Goal: Transaction & Acquisition: Download file/media

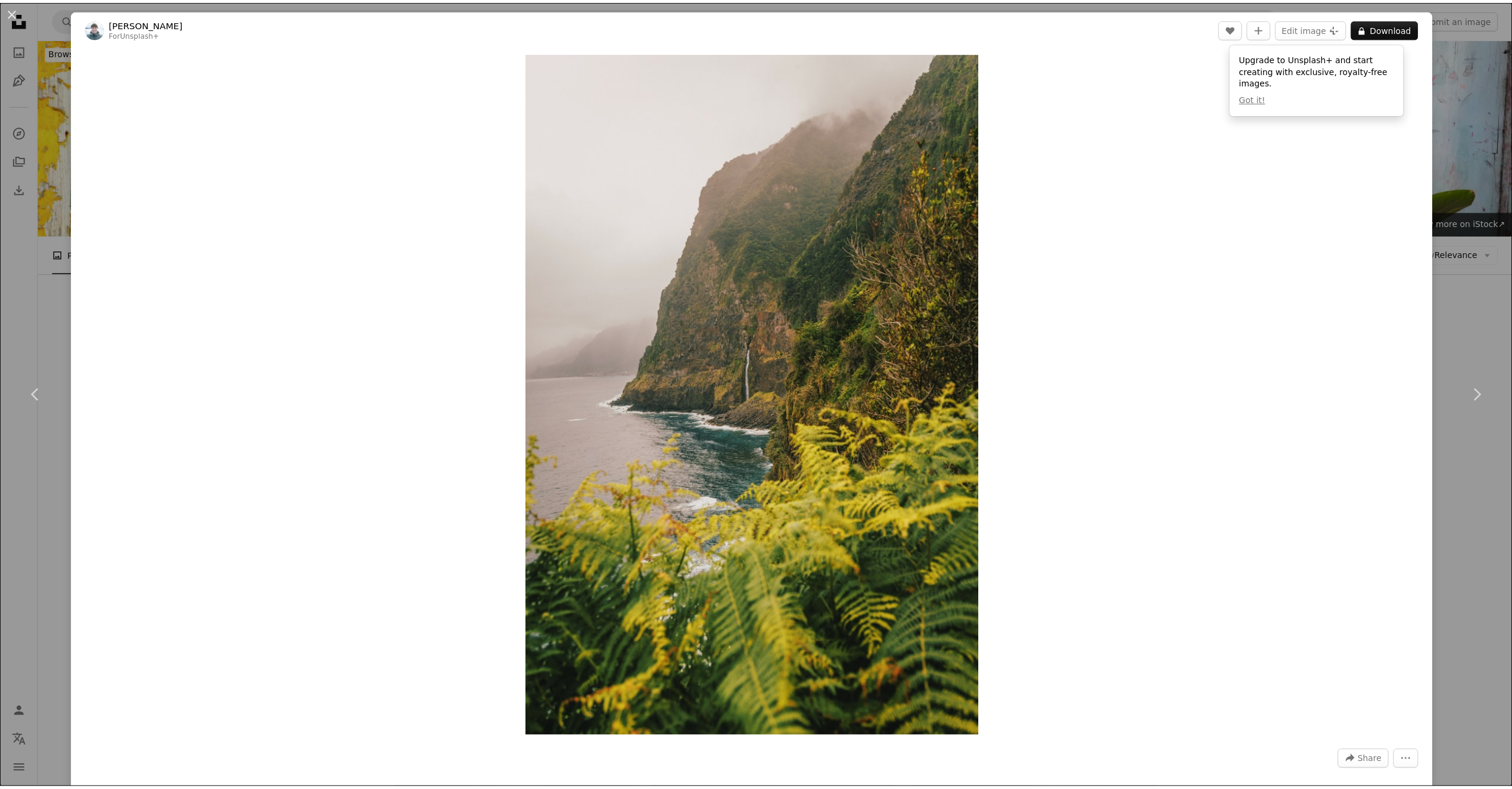
scroll to position [8345, 0]
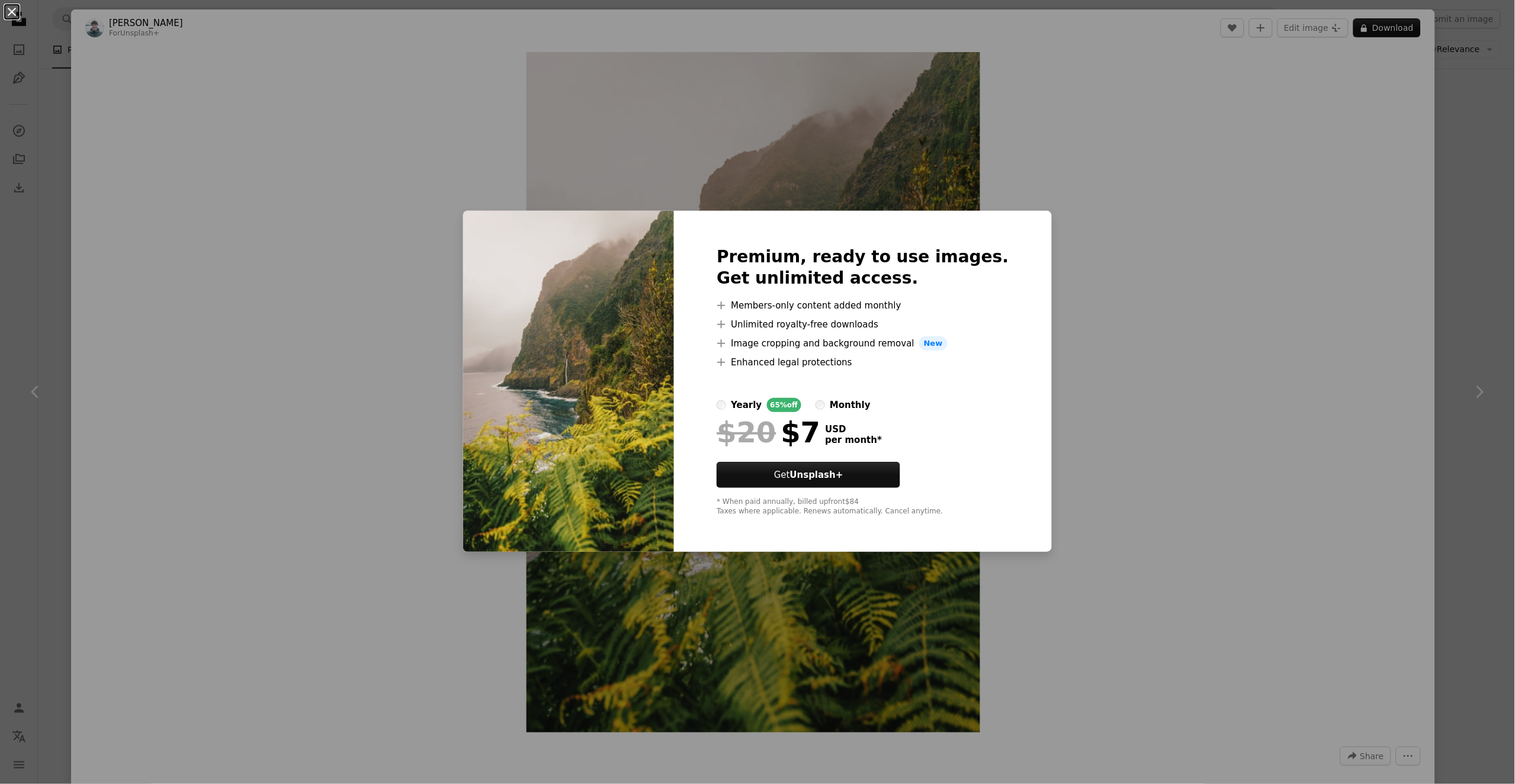
click at [14, 14] on button "An X shape" at bounding box center [12, 12] width 14 height 14
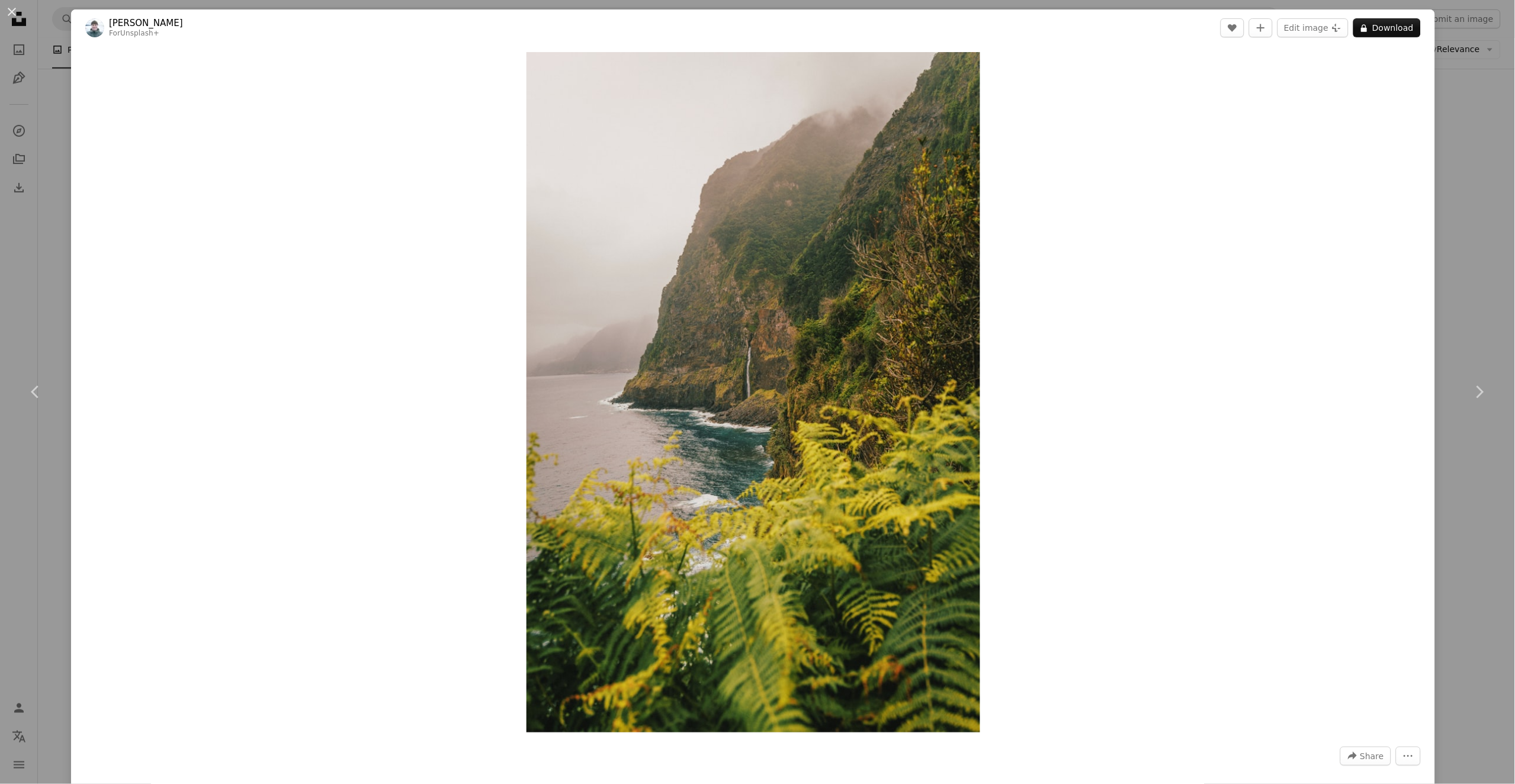
click at [14, 14] on button "An X shape" at bounding box center [12, 12] width 14 height 14
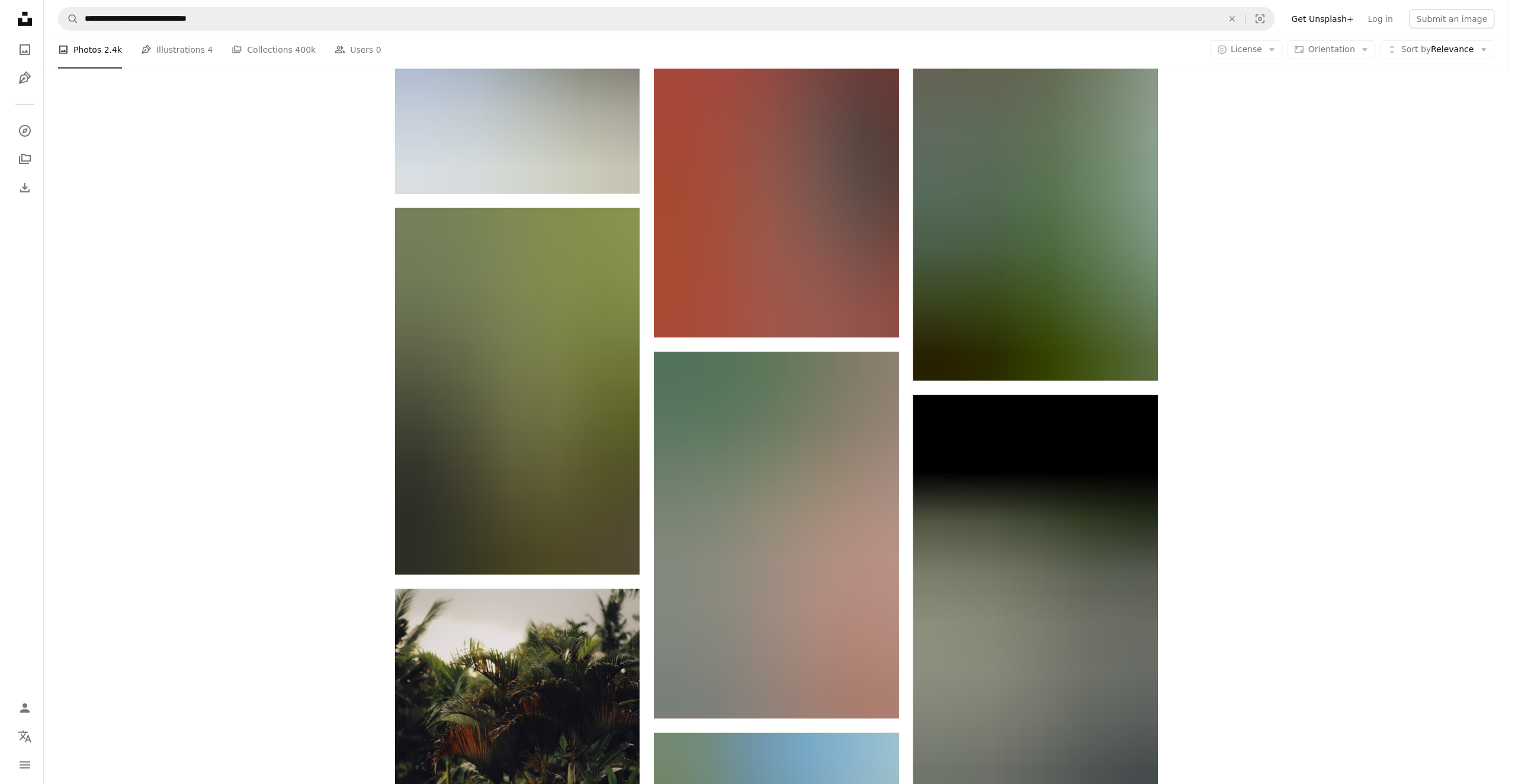
scroll to position [25868, 0]
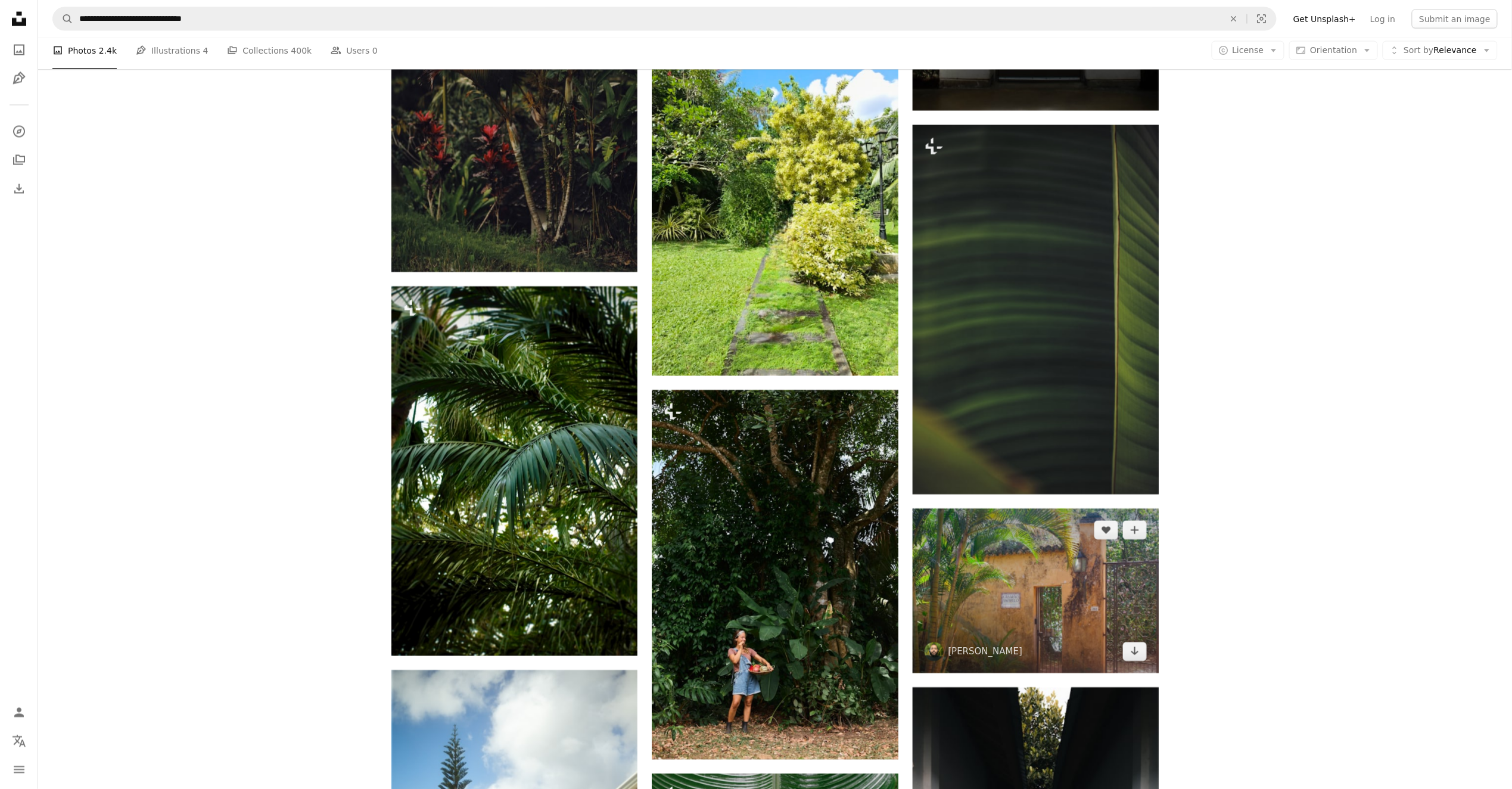
click at [1040, 509] on img at bounding box center [1036, 590] width 246 height 164
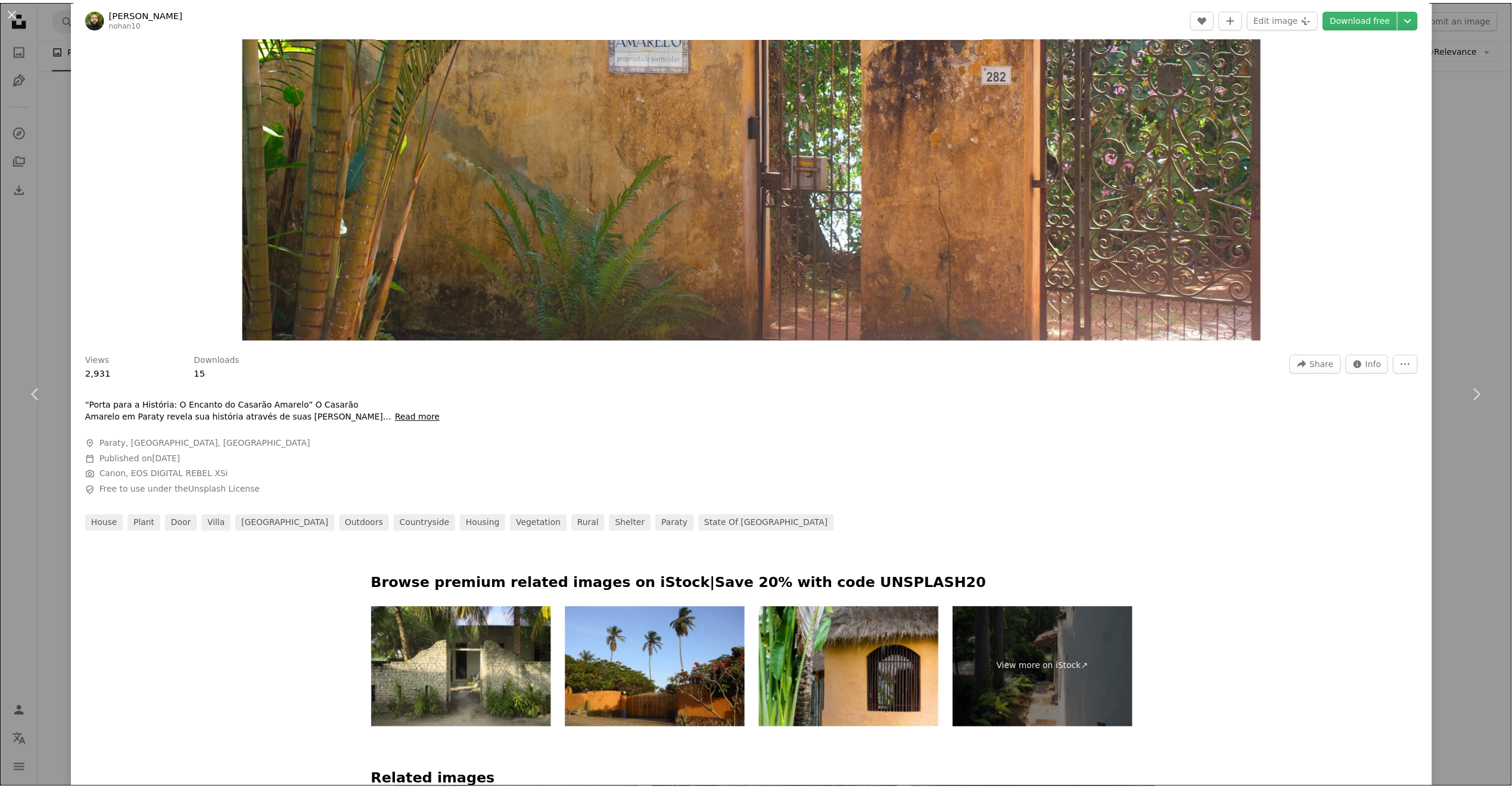
scroll to position [79, 0]
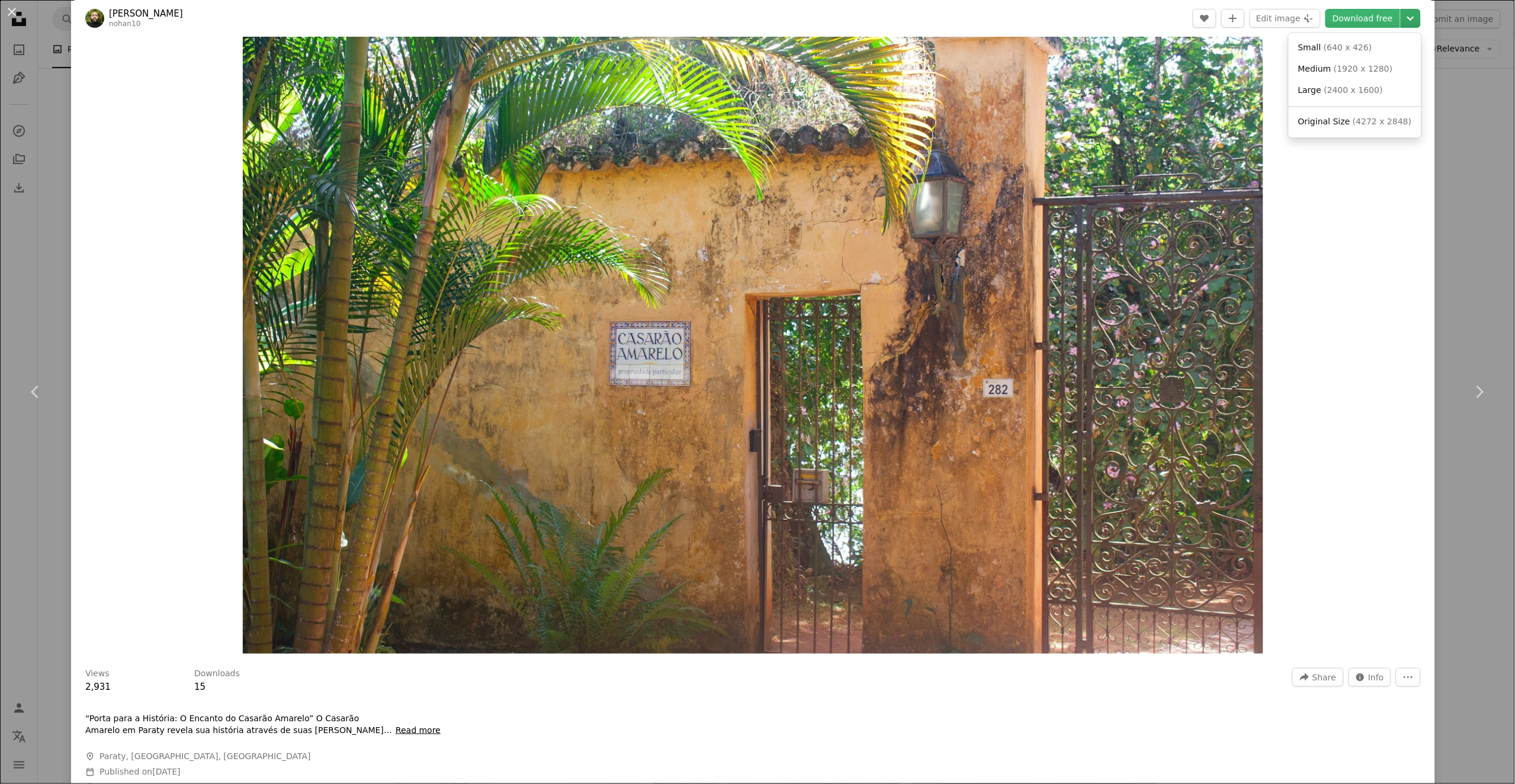
click at [1401, 24] on icon "Chevron down" at bounding box center [1410, 19] width 19 height 14
click at [1375, 118] on span "( 4272 x 2848 )" at bounding box center [1382, 121] width 59 height 9
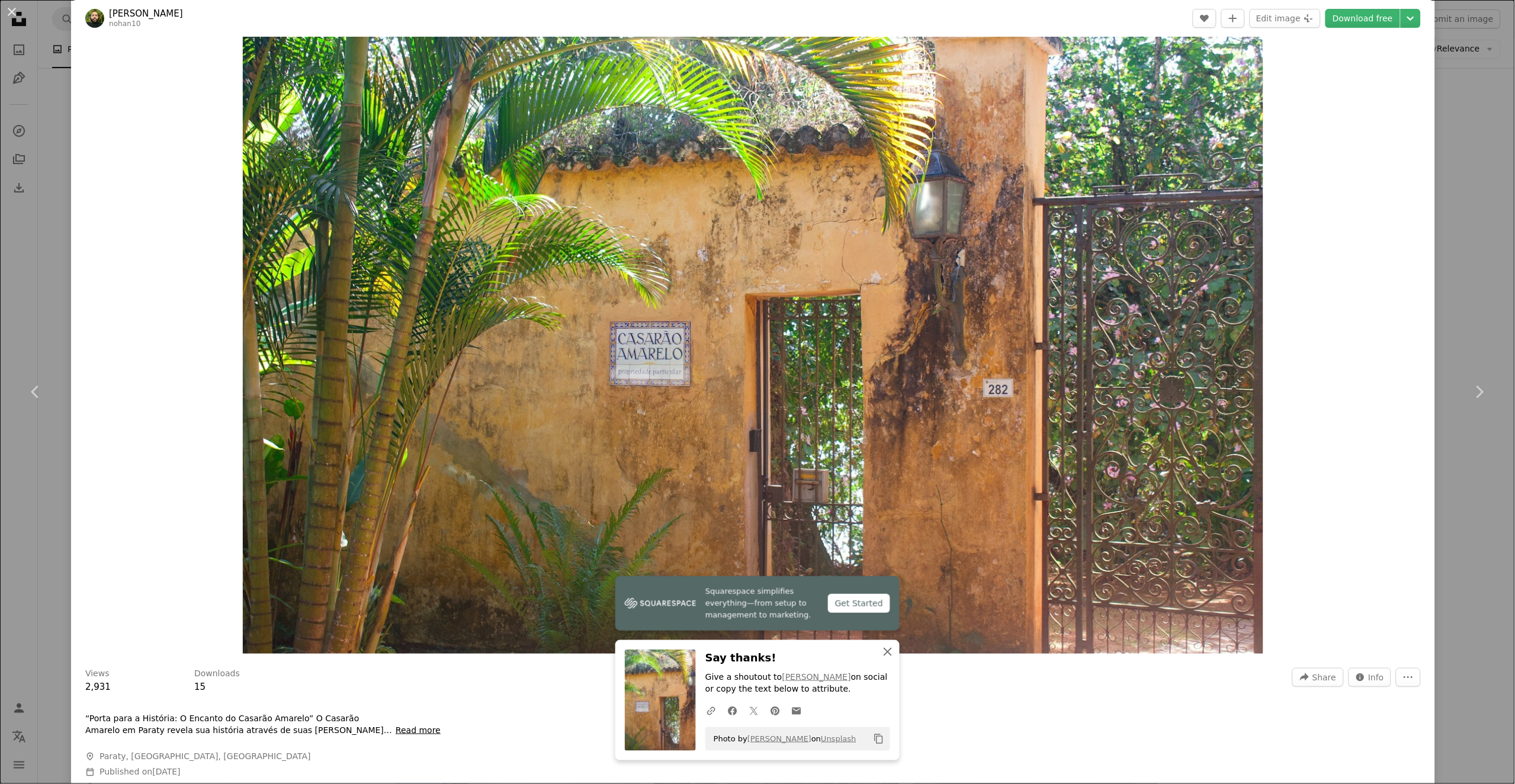
click at [883, 654] on icon "An X shape" at bounding box center [888, 652] width 14 height 14
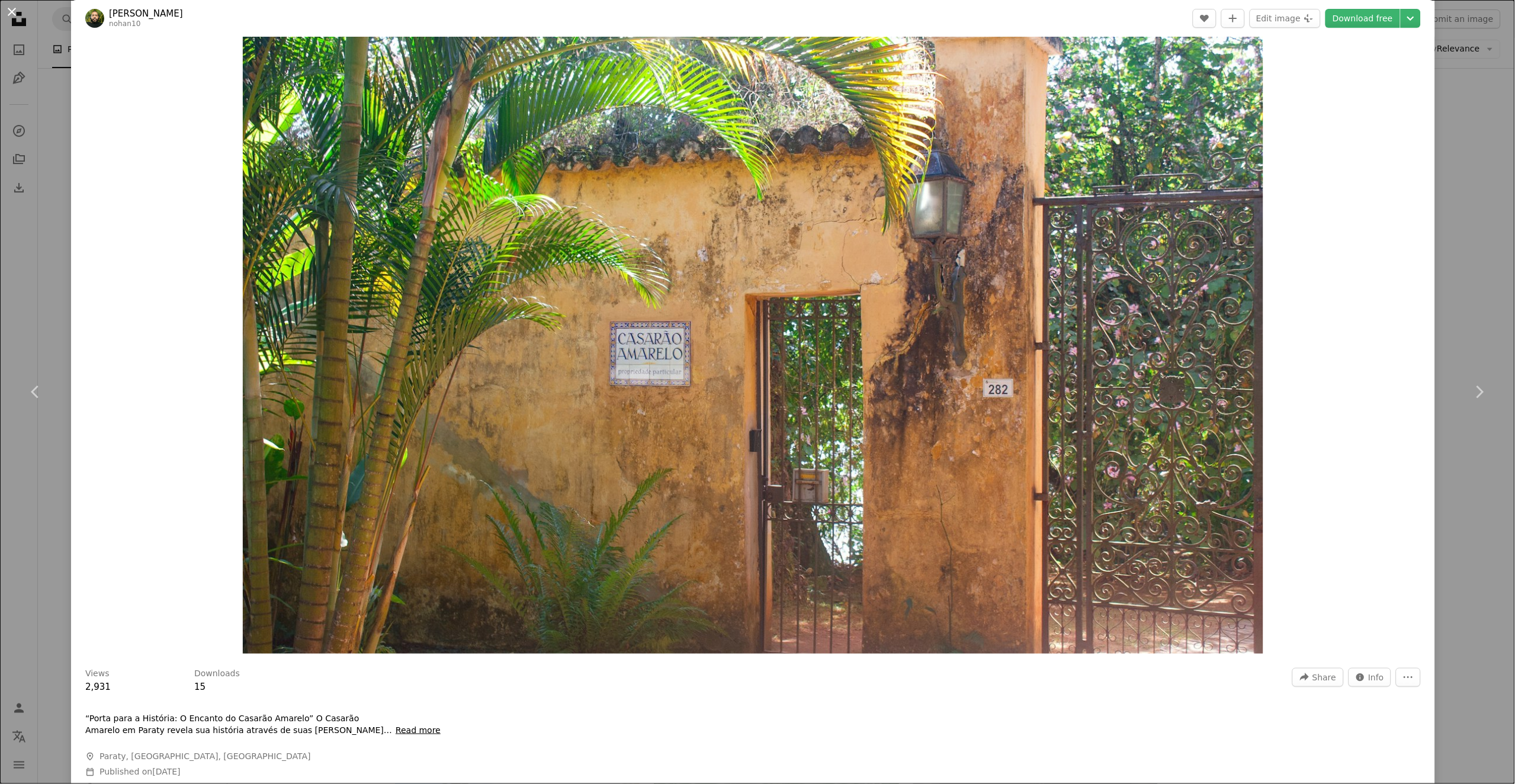
click at [16, 14] on button "An X shape" at bounding box center [12, 12] width 14 height 14
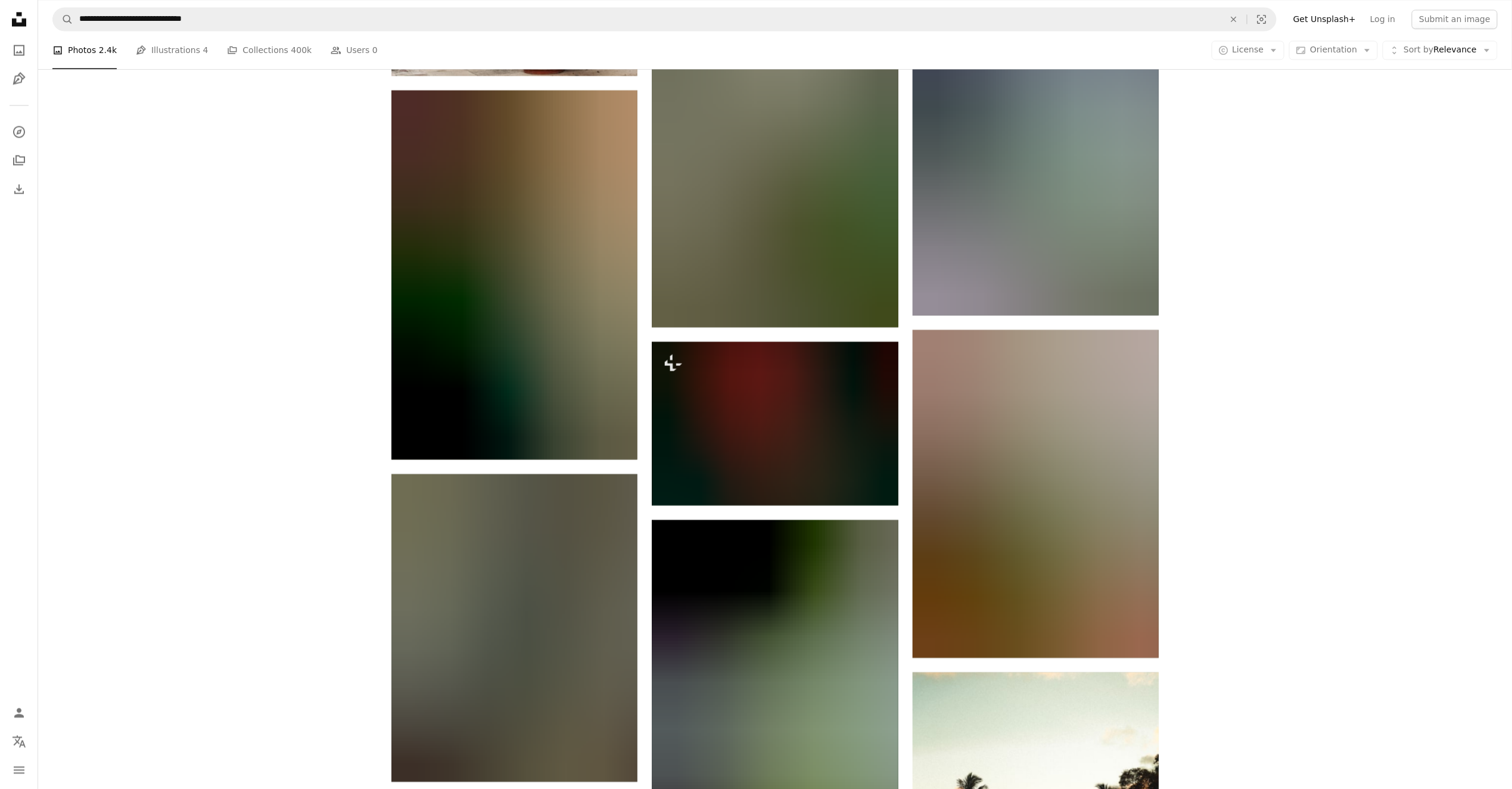
scroll to position [37715, 0]
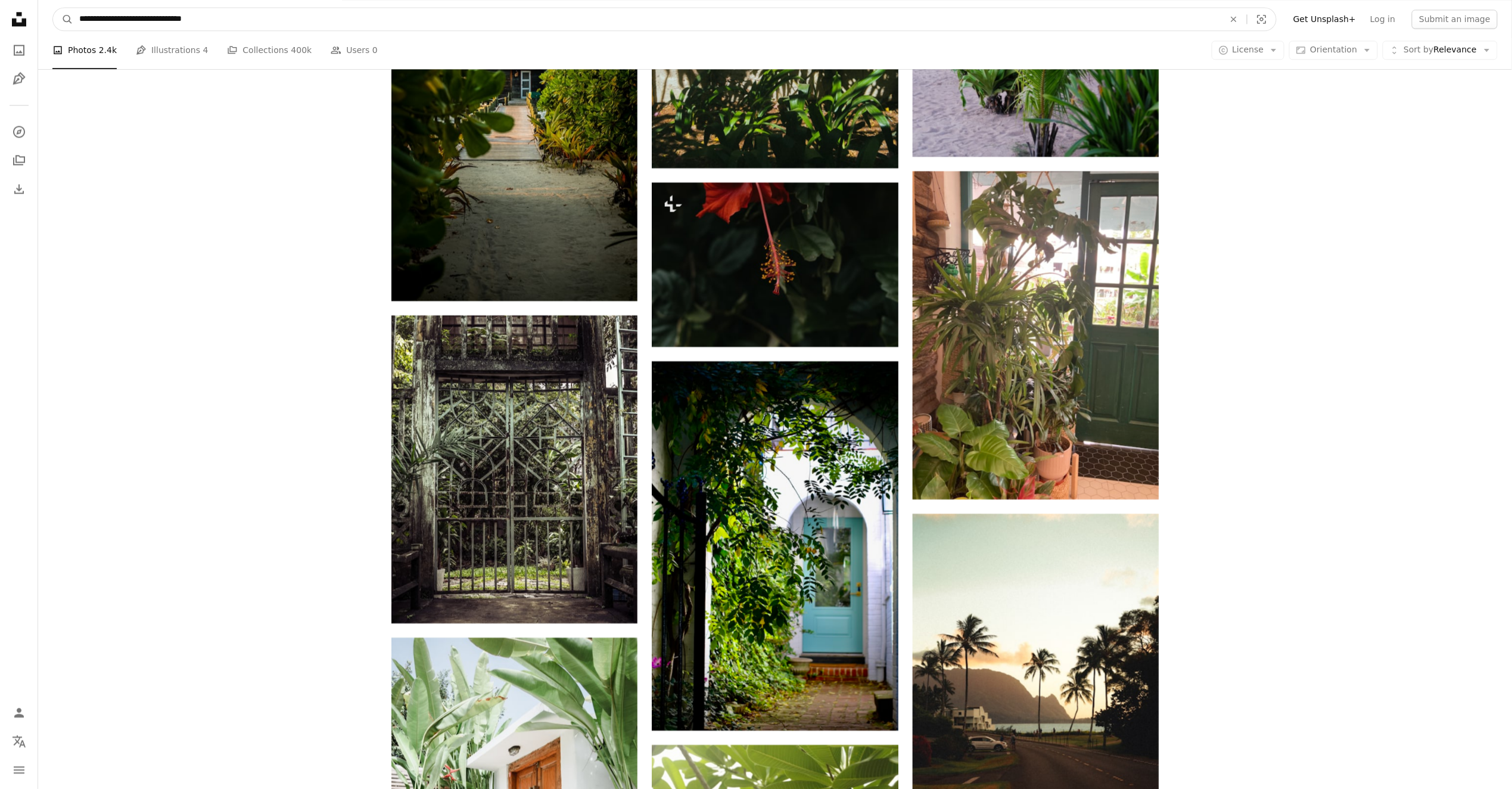
click at [142, 13] on input "**********" at bounding box center [647, 19] width 1148 height 22
type input "**********"
click at [53, 8] on button "A magnifying glass" at bounding box center [63, 19] width 20 height 22
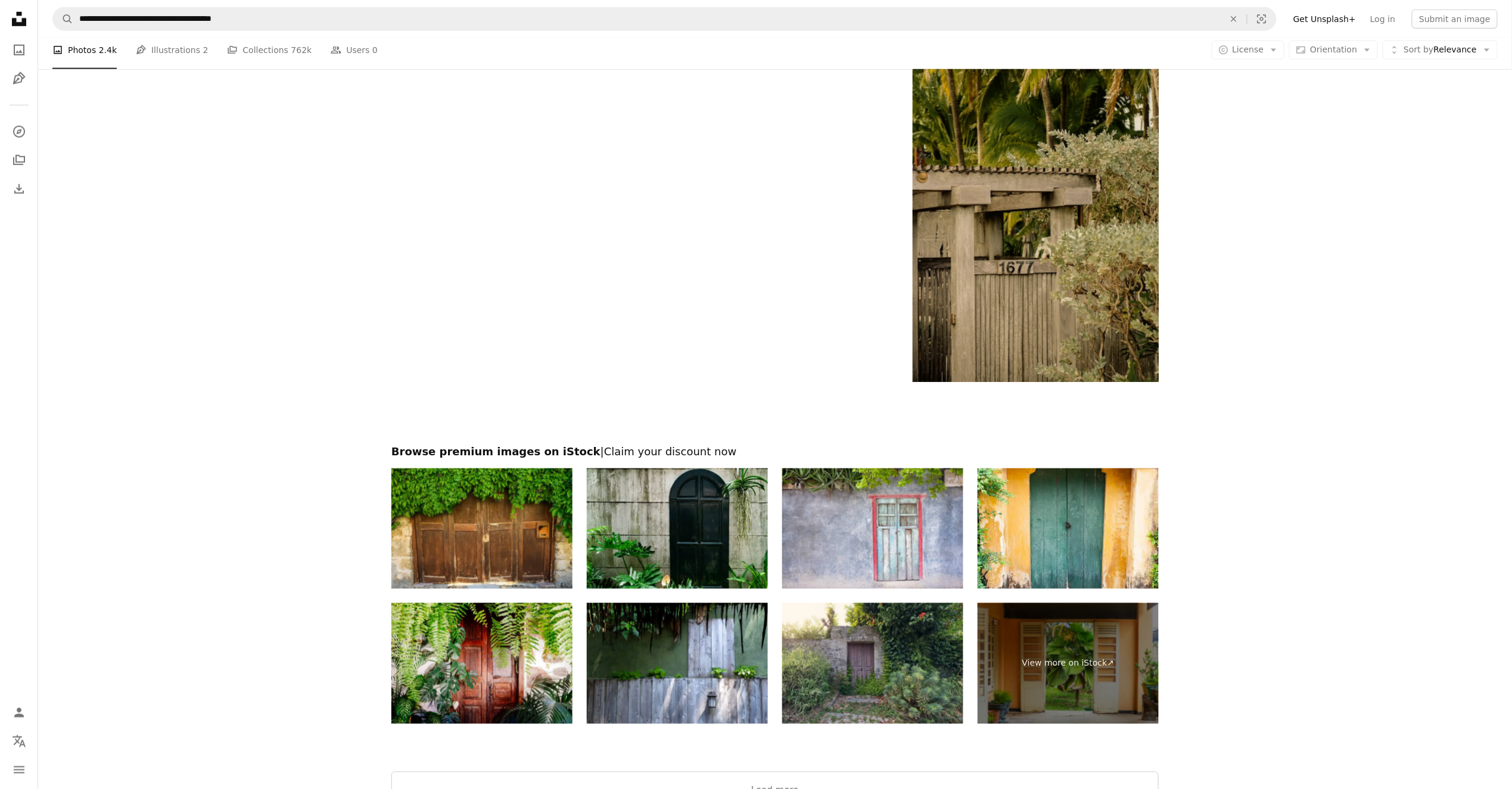
scroll to position [2920, 0]
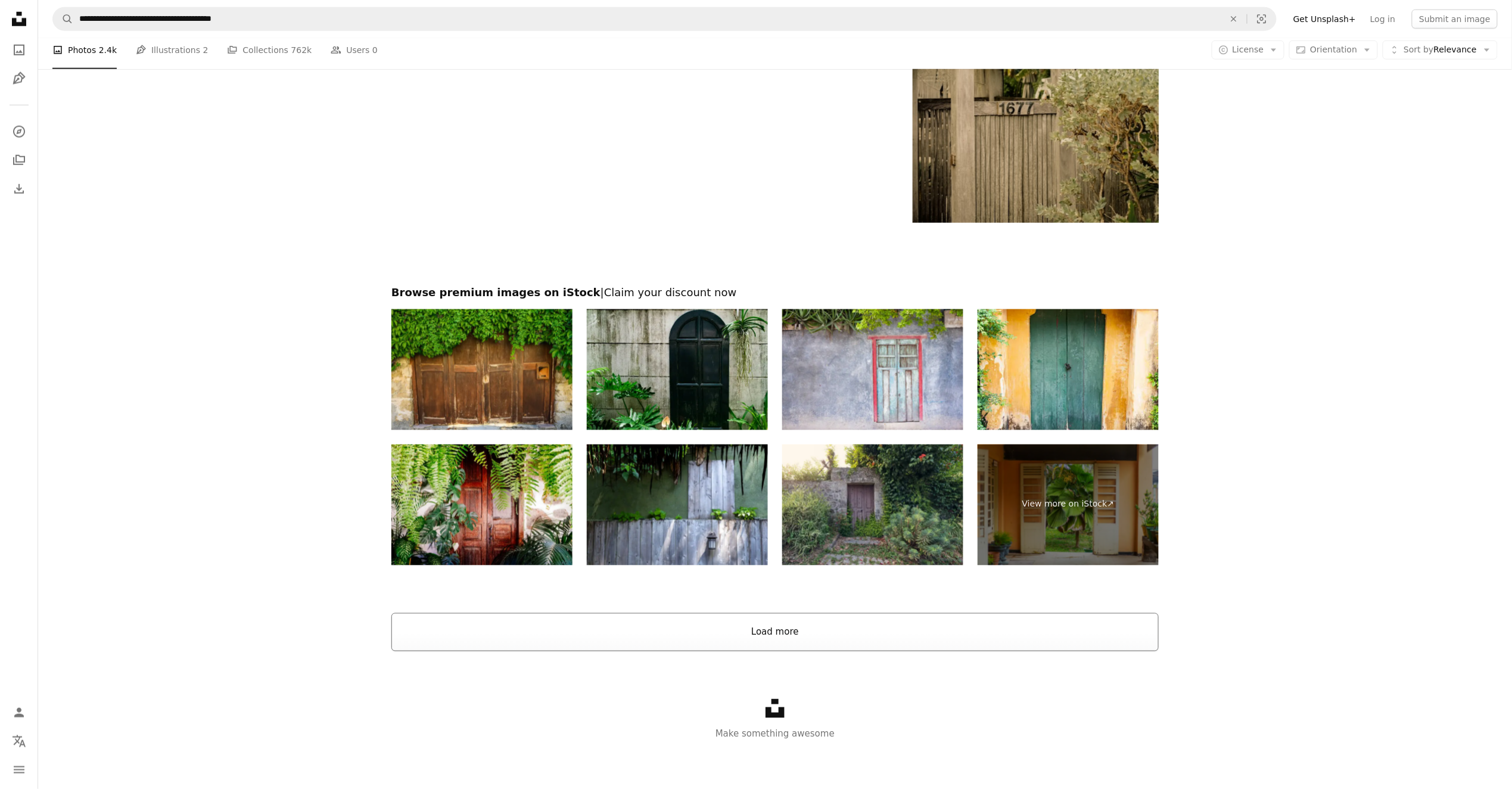
click at [755, 627] on button "Load more" at bounding box center [774, 632] width 767 height 38
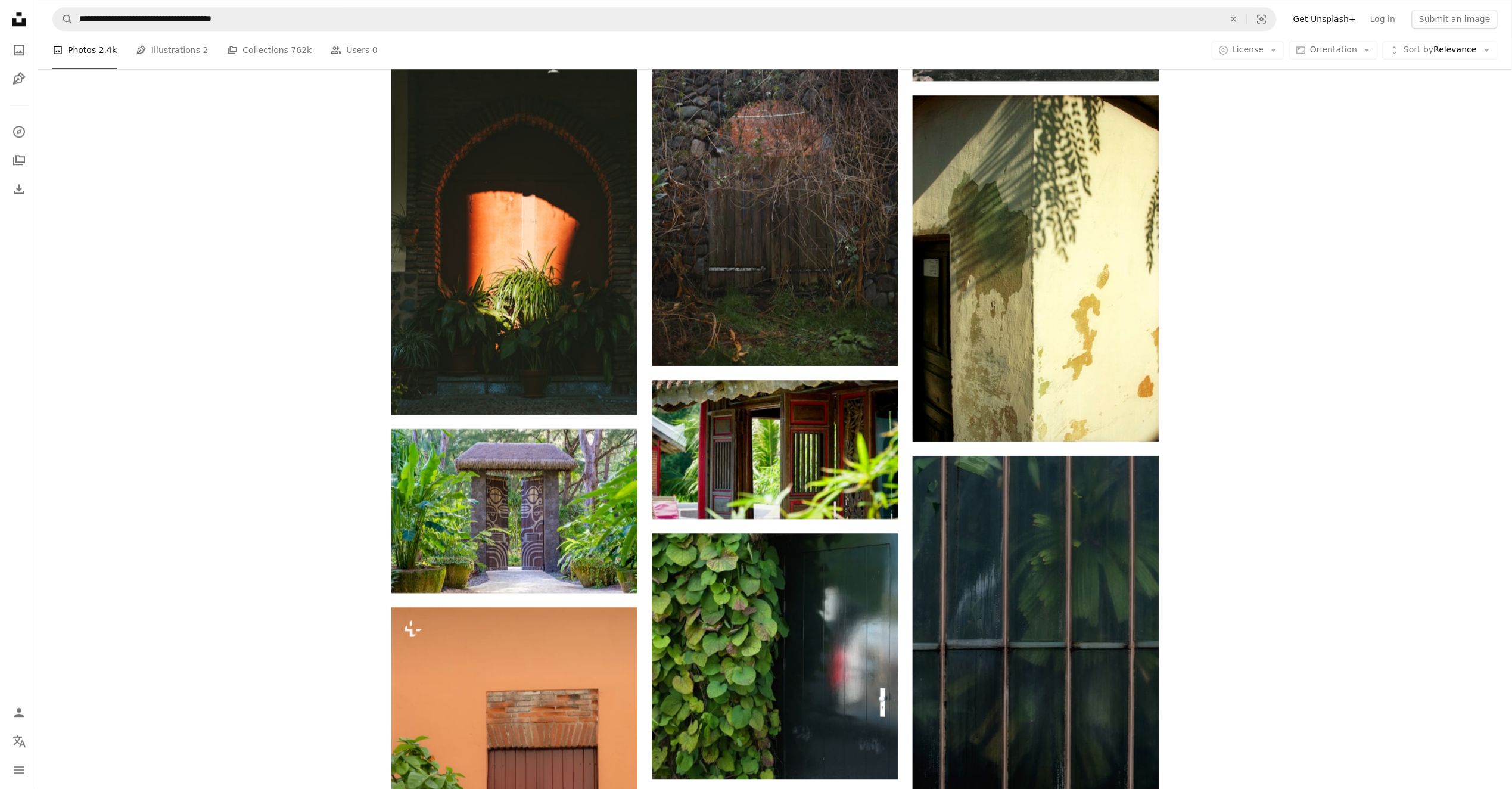
scroll to position [9134, 0]
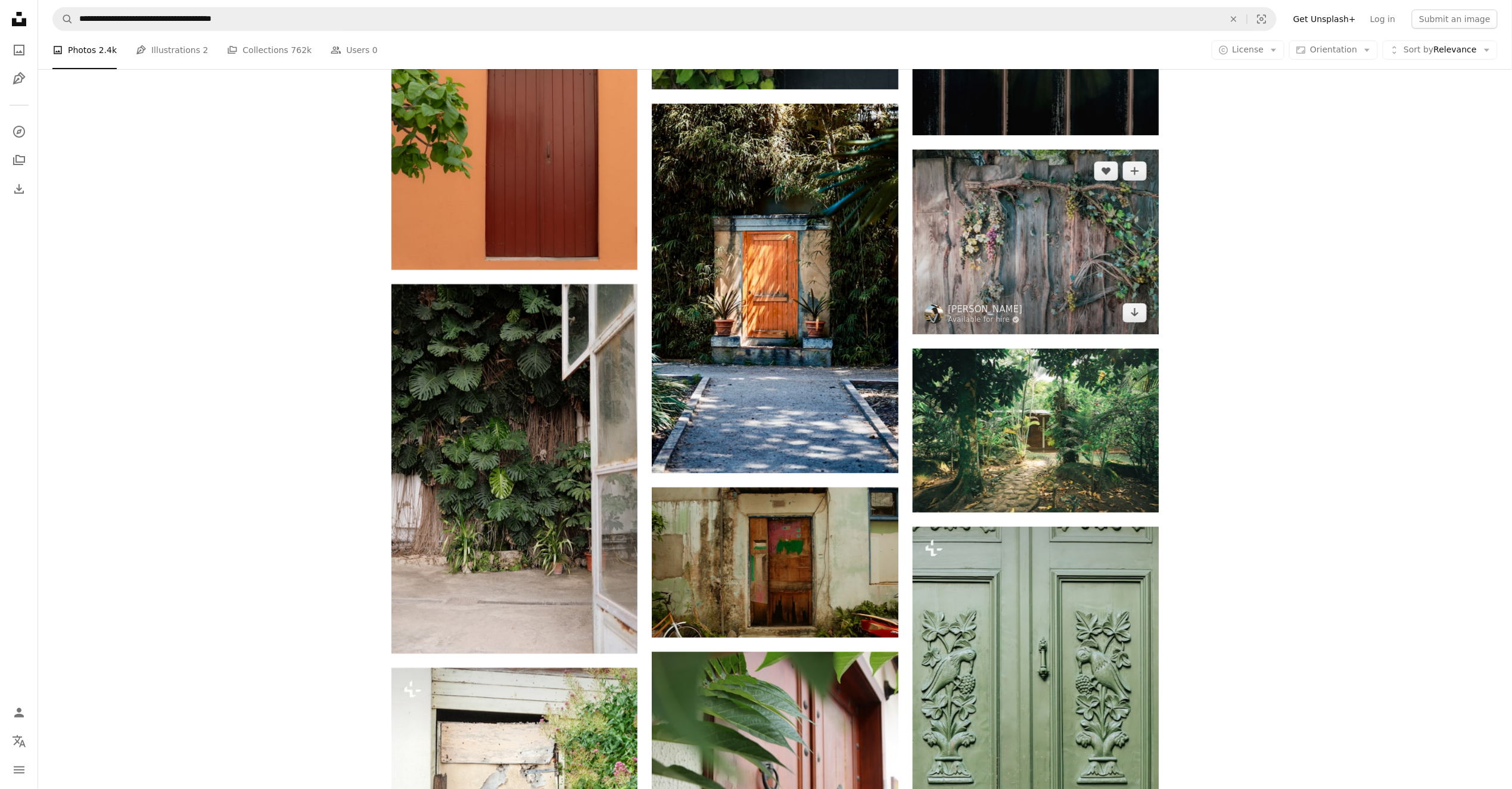
click at [993, 234] on img at bounding box center [1036, 242] width 246 height 184
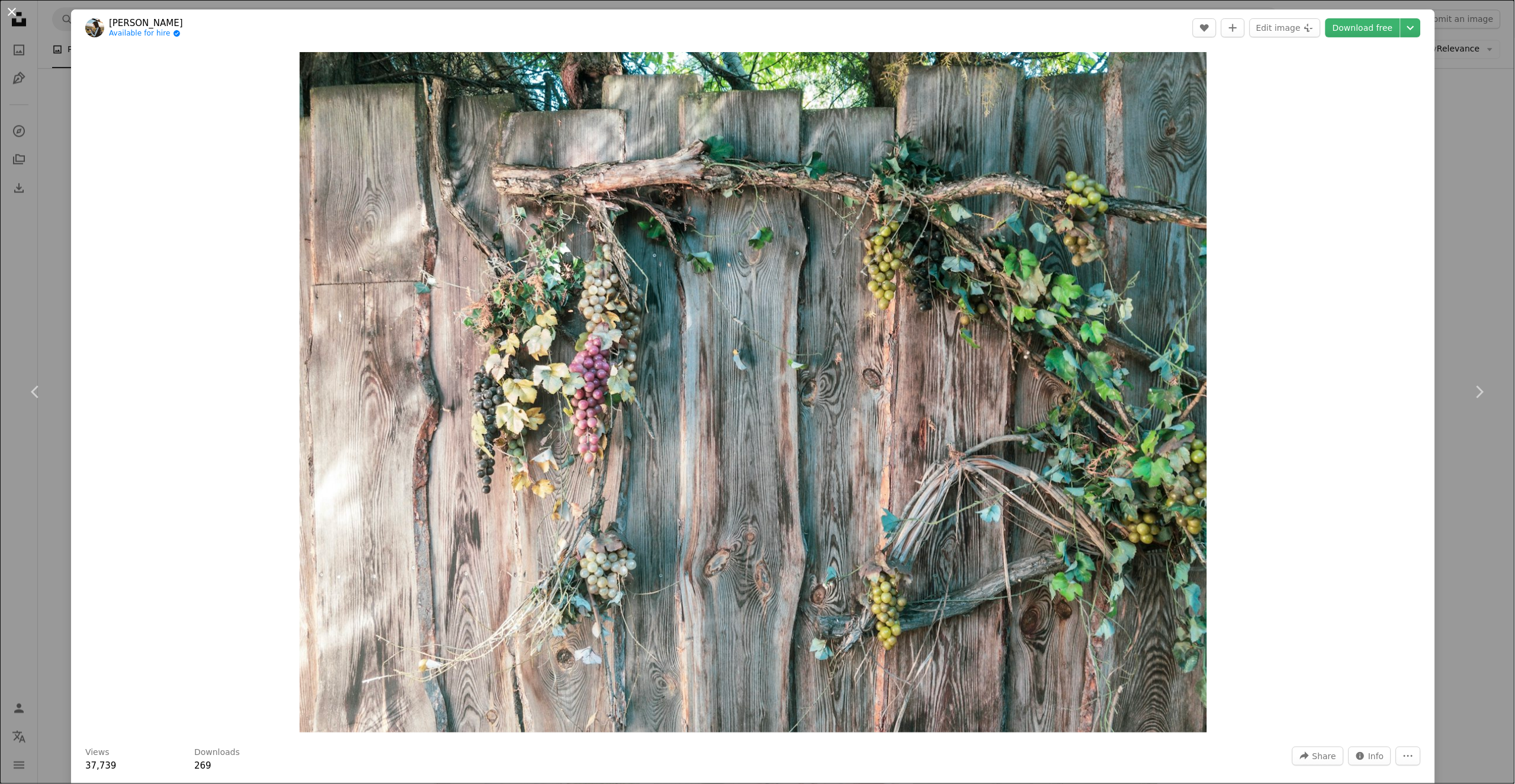
click at [12, 15] on button "An X shape" at bounding box center [12, 12] width 14 height 14
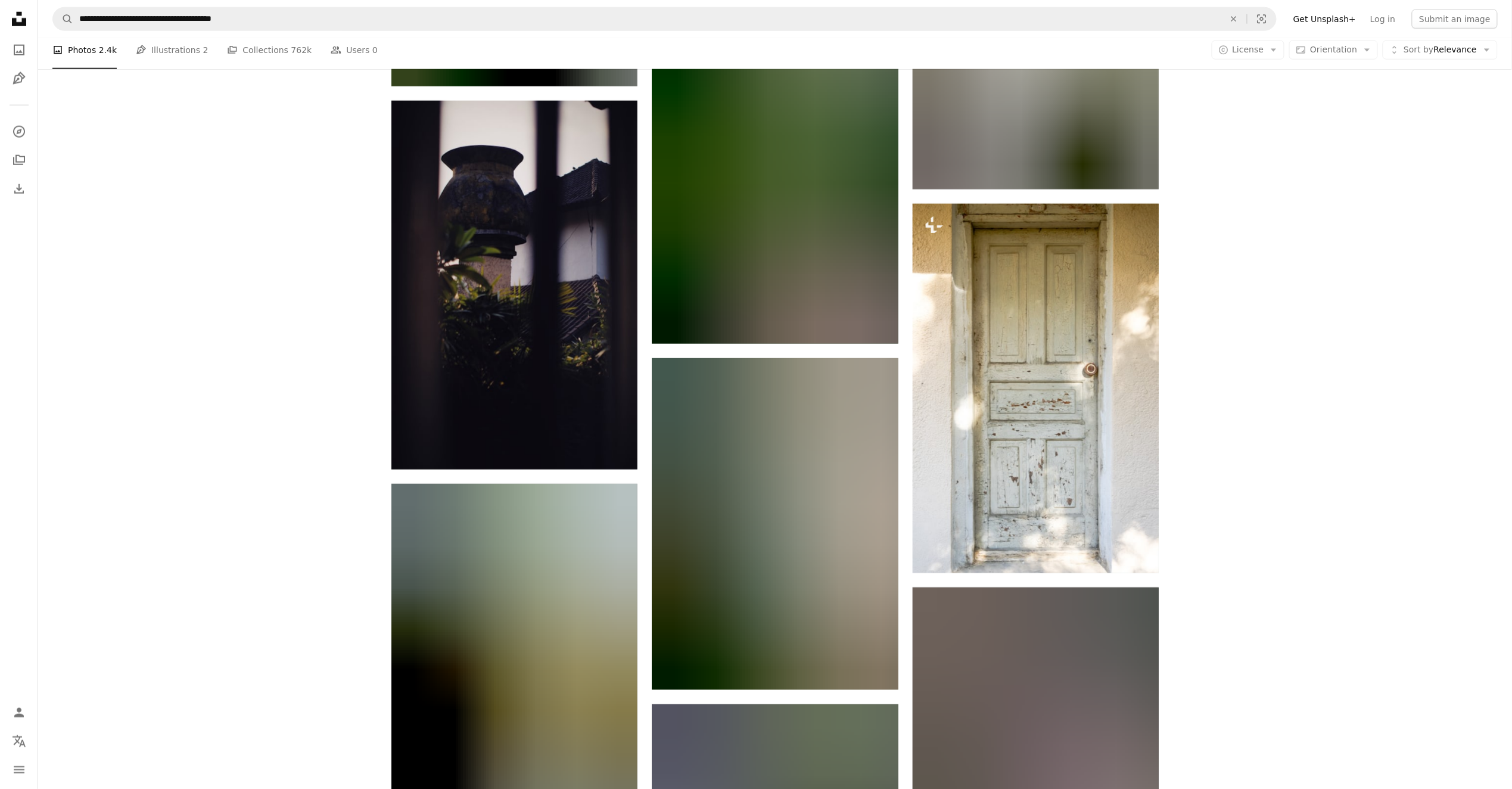
scroll to position [19490, 0]
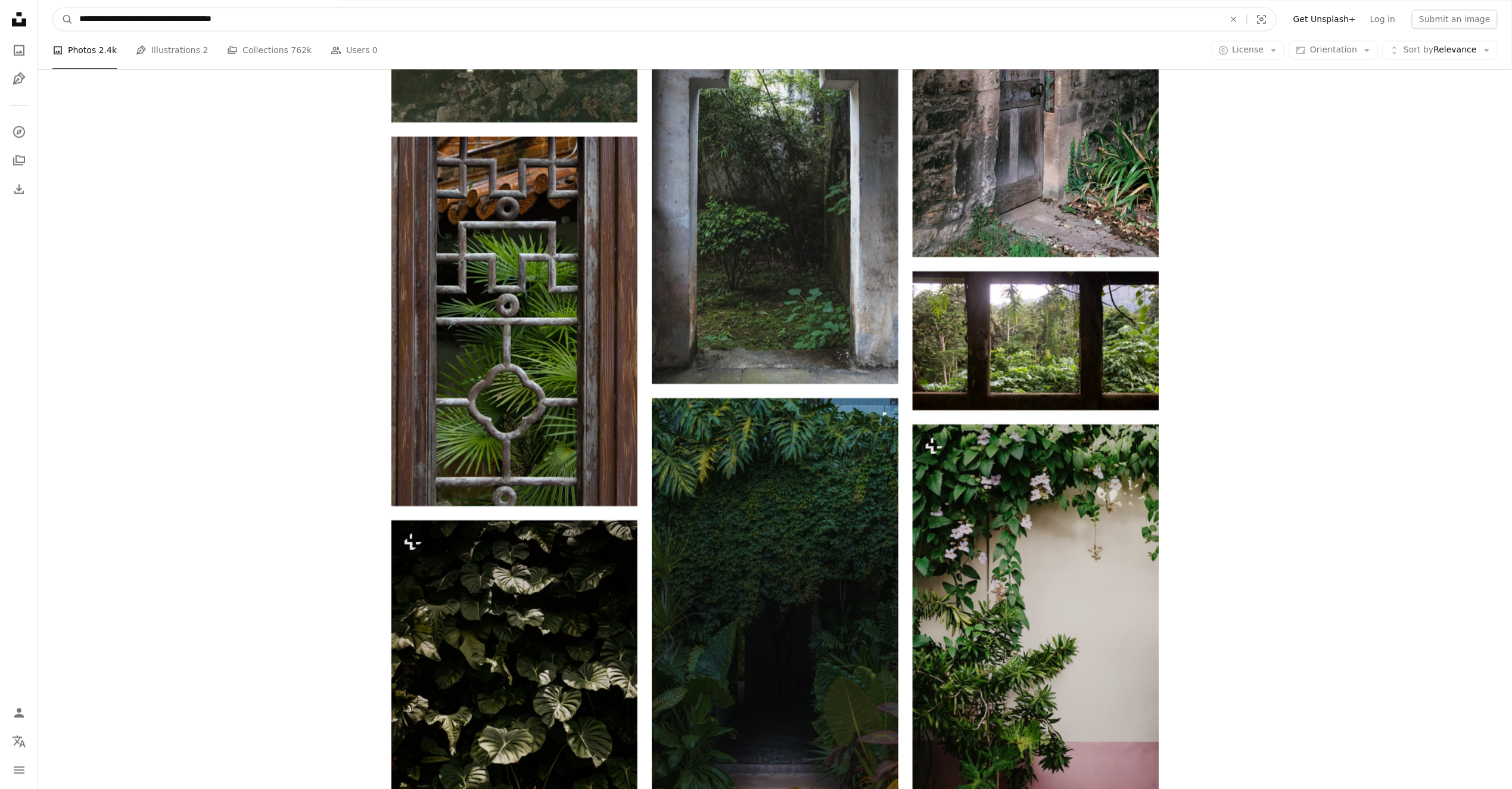
click at [164, 13] on input "**********" at bounding box center [647, 19] width 1148 height 22
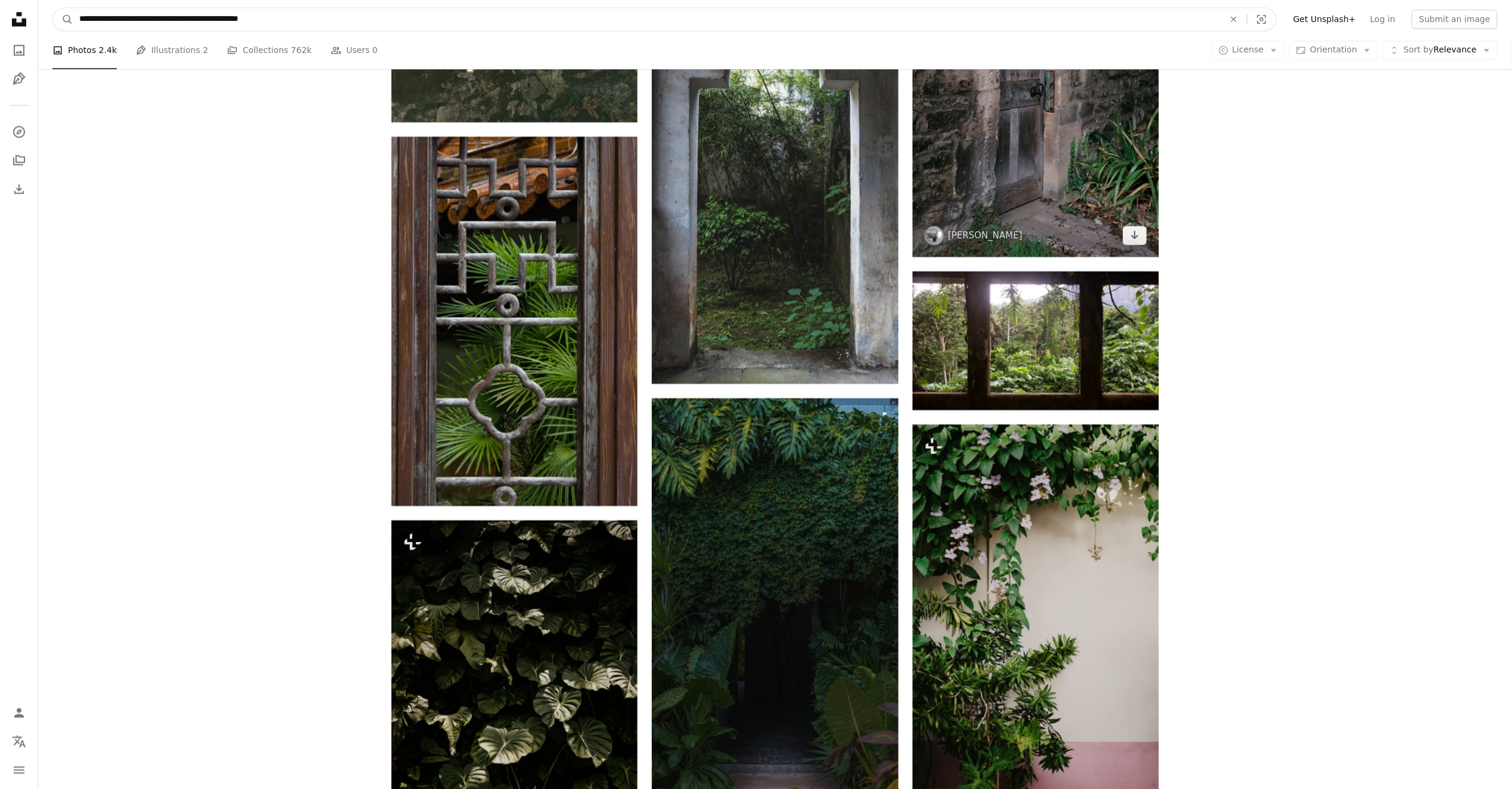
type input "**********"
click at [53, 8] on button "A magnifying glass" at bounding box center [63, 19] width 20 height 22
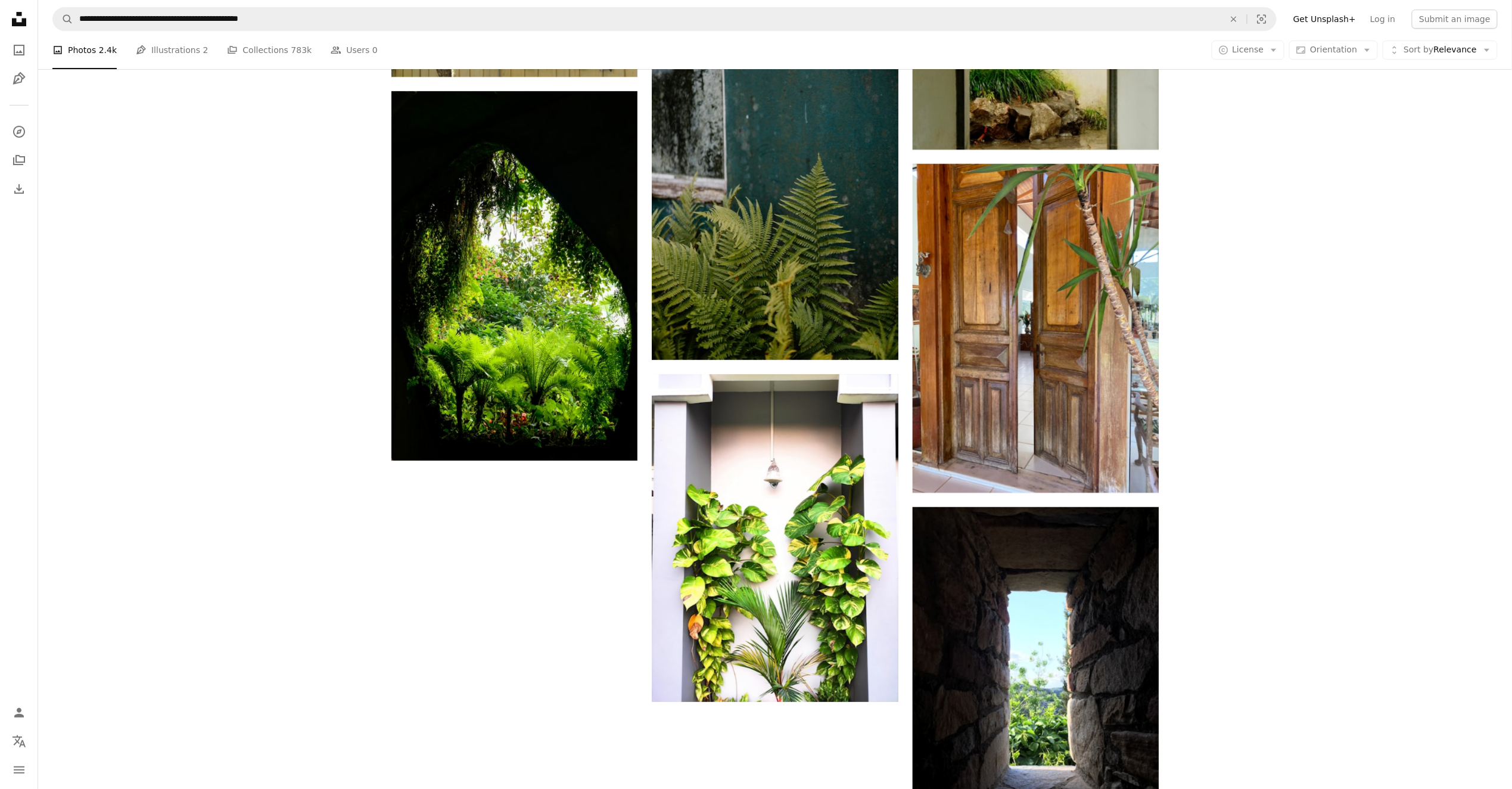
scroll to position [2682, 0]
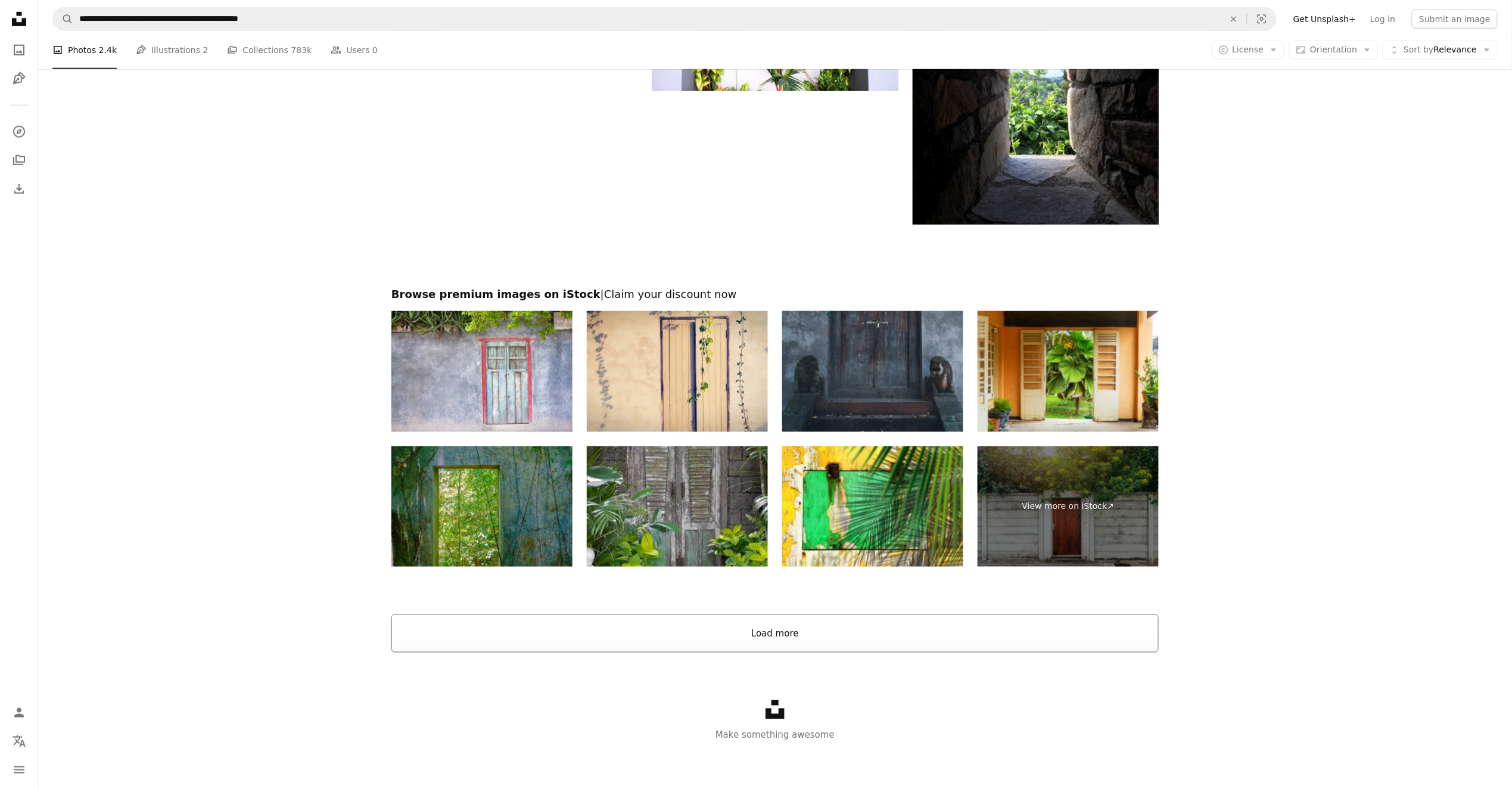
click at [785, 638] on button "Load more" at bounding box center [774, 633] width 767 height 38
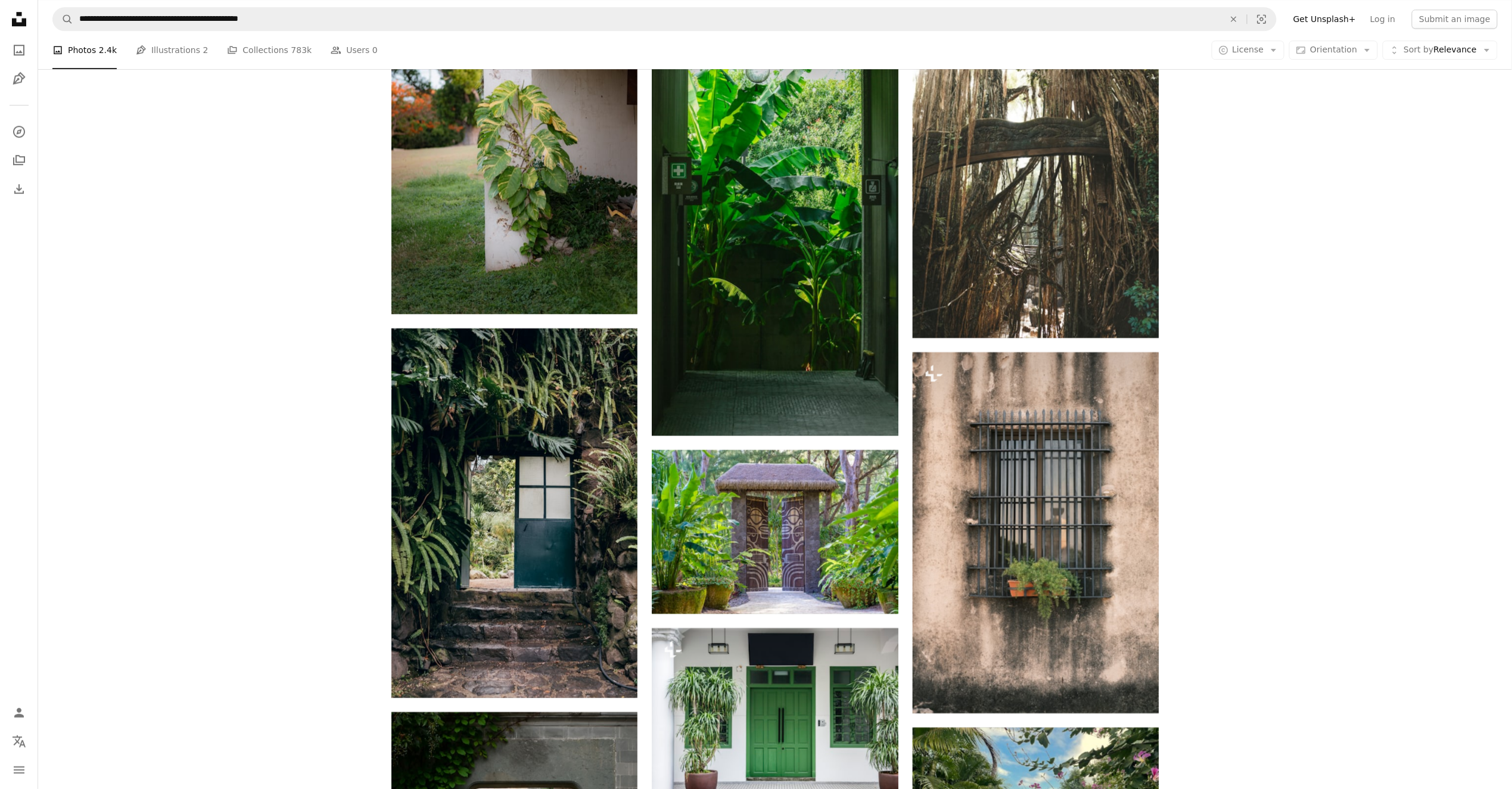
scroll to position [4753, 0]
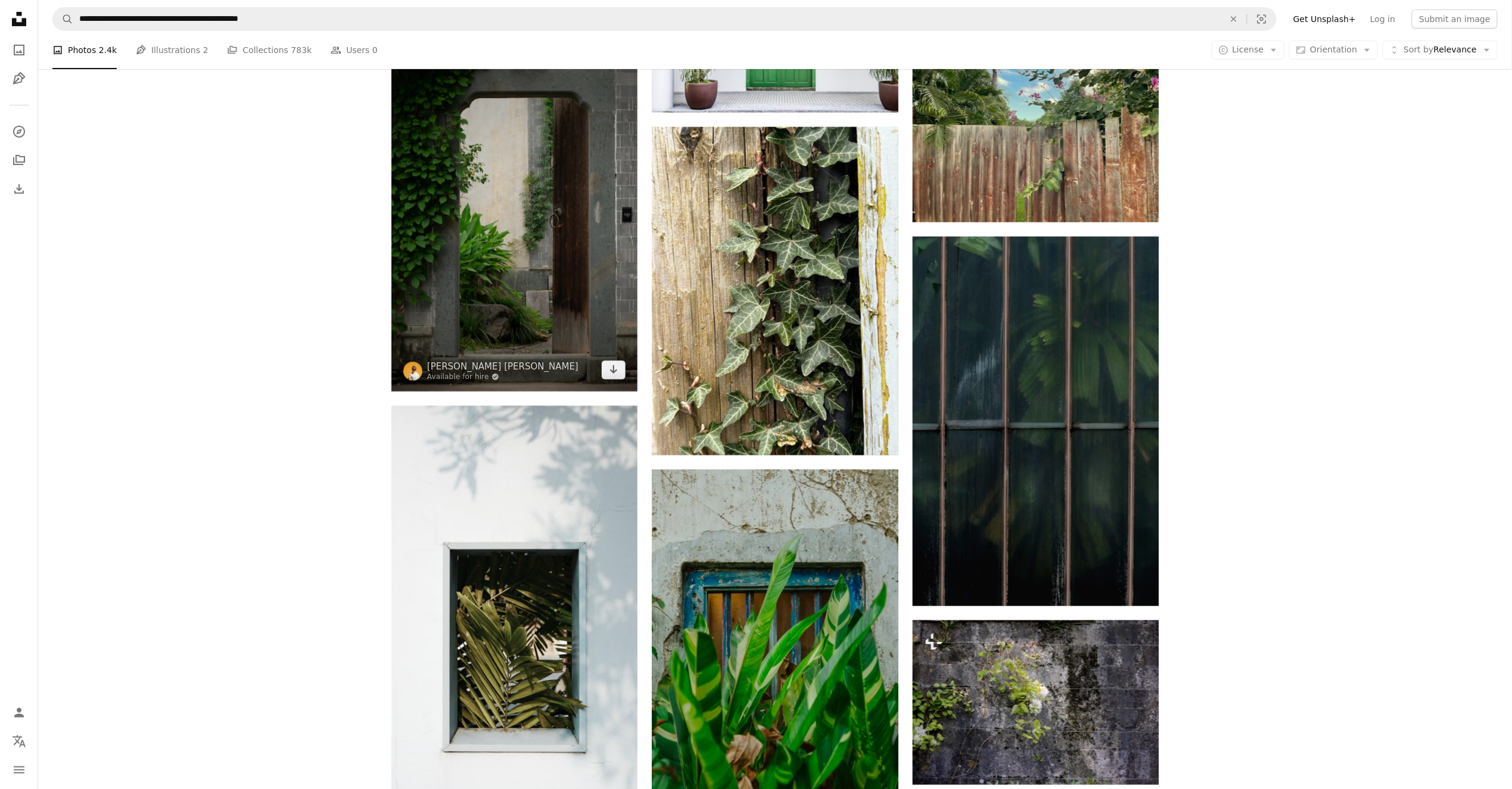
click at [558, 315] on img at bounding box center [514, 207] width 246 height 370
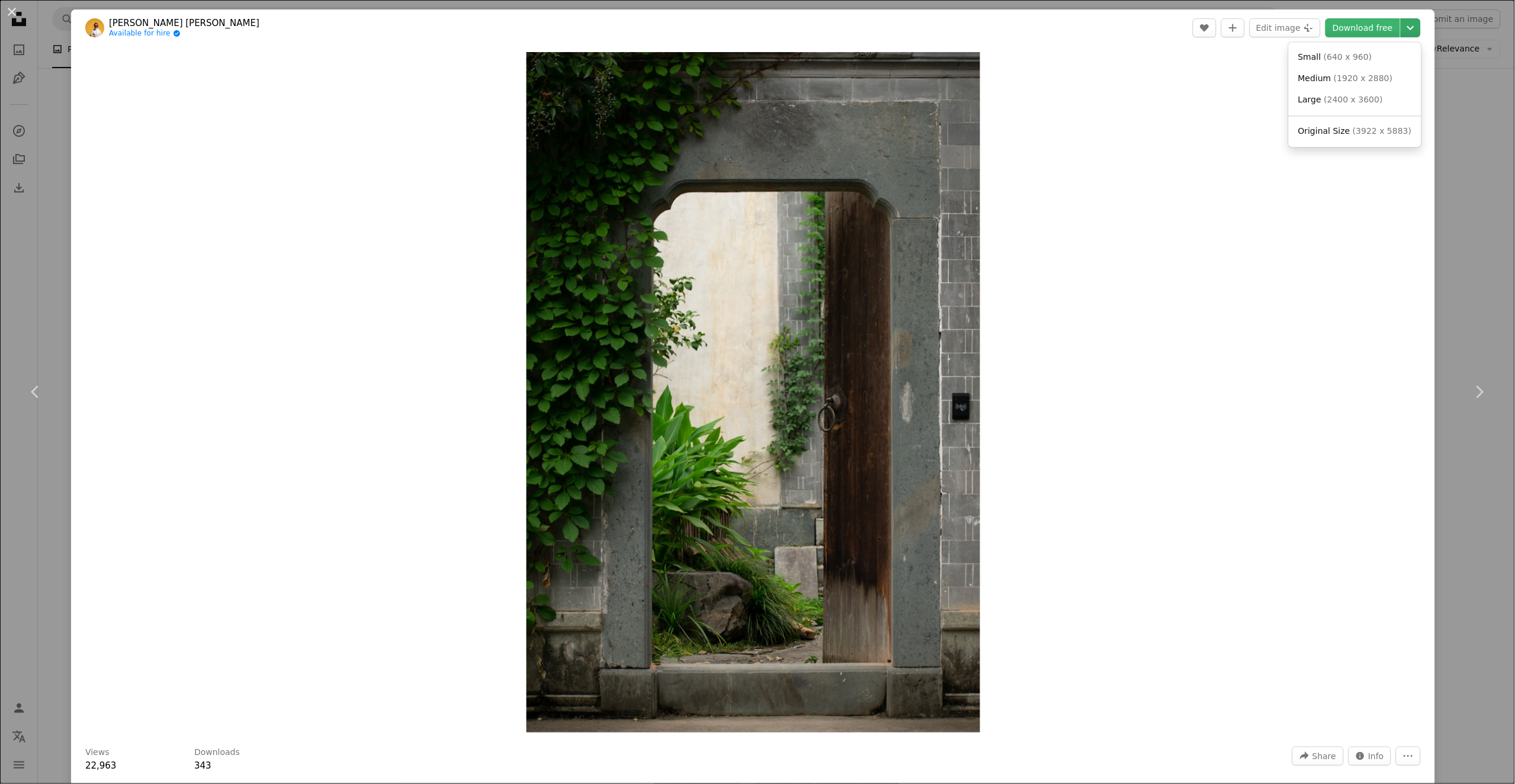
click at [1401, 34] on icon "Chevron down" at bounding box center [1410, 28] width 19 height 14
click at [1368, 132] on span "( 3922 x 5883 )" at bounding box center [1382, 130] width 59 height 9
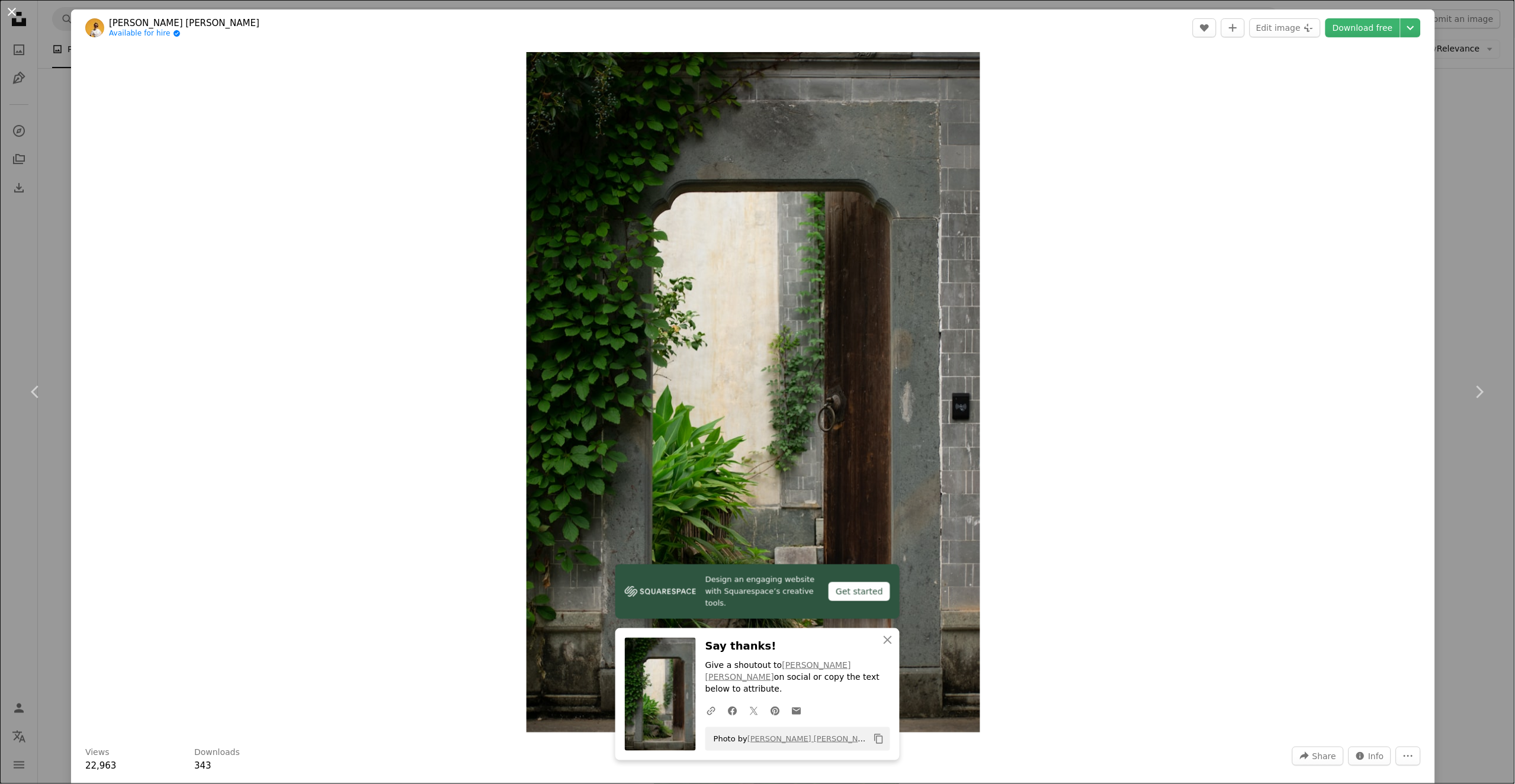
click at [8, 12] on button "An X shape" at bounding box center [12, 12] width 14 height 14
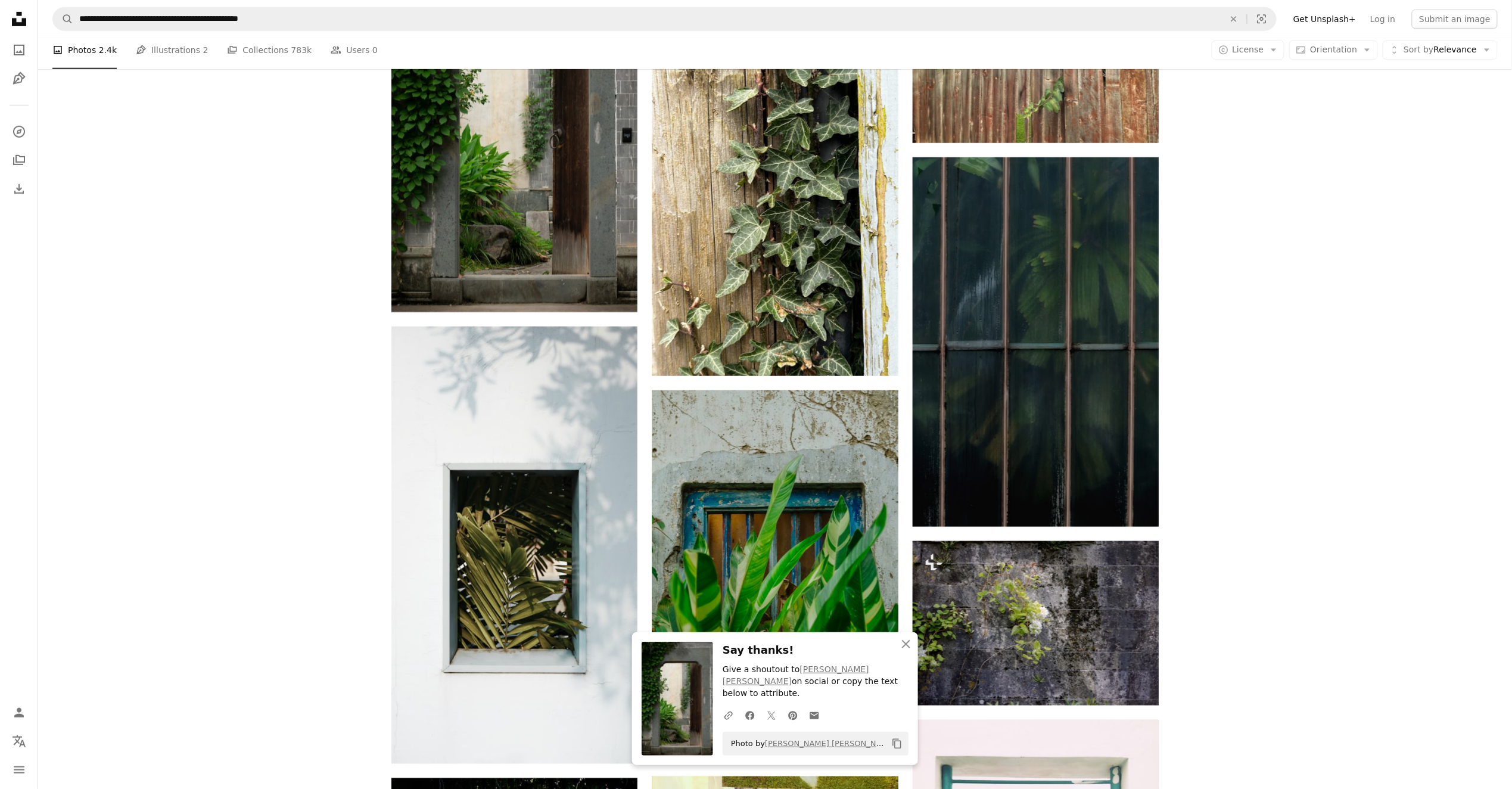
scroll to position [5151, 0]
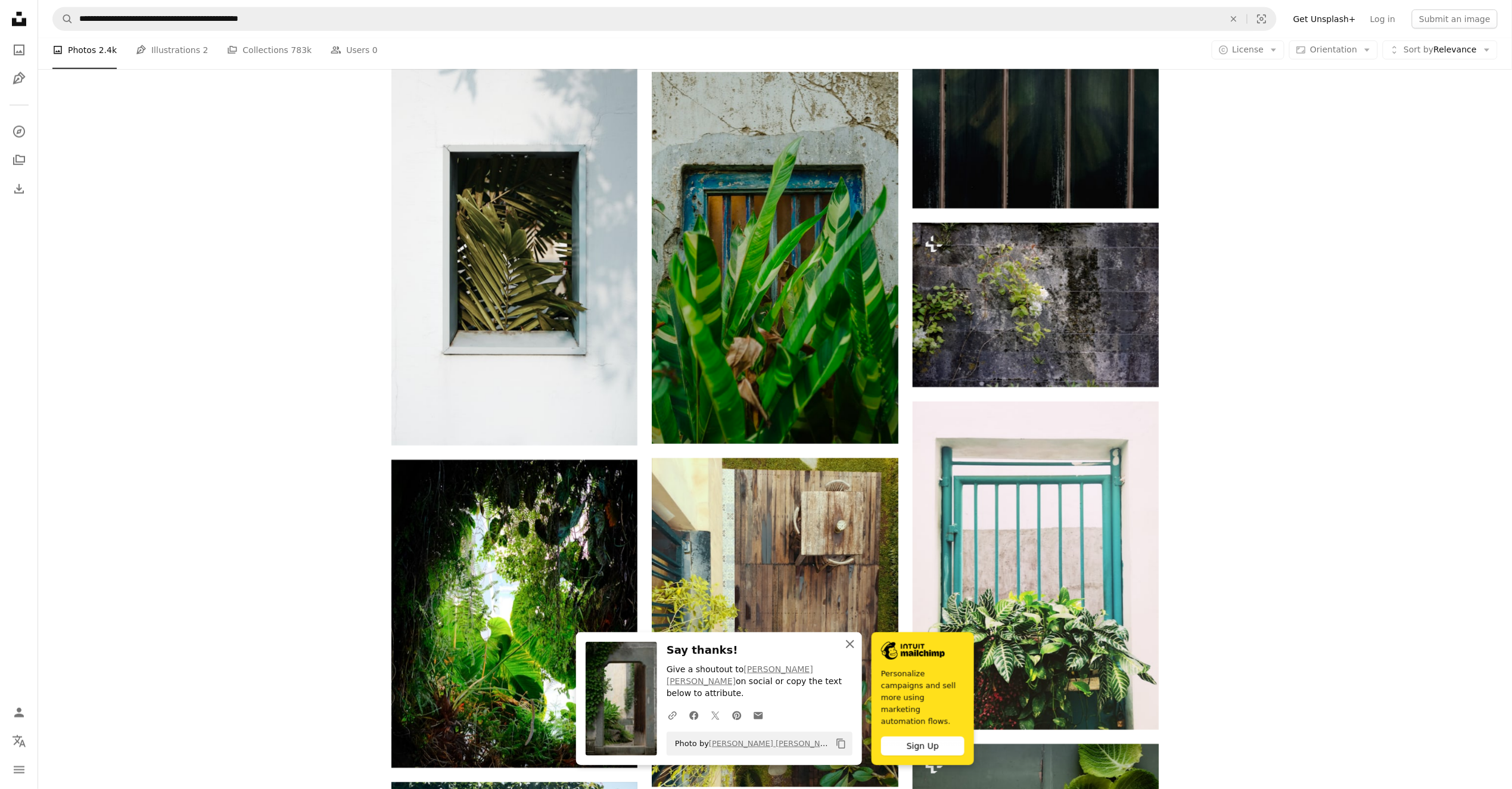
click at [846, 651] on icon "An X shape" at bounding box center [850, 644] width 14 height 14
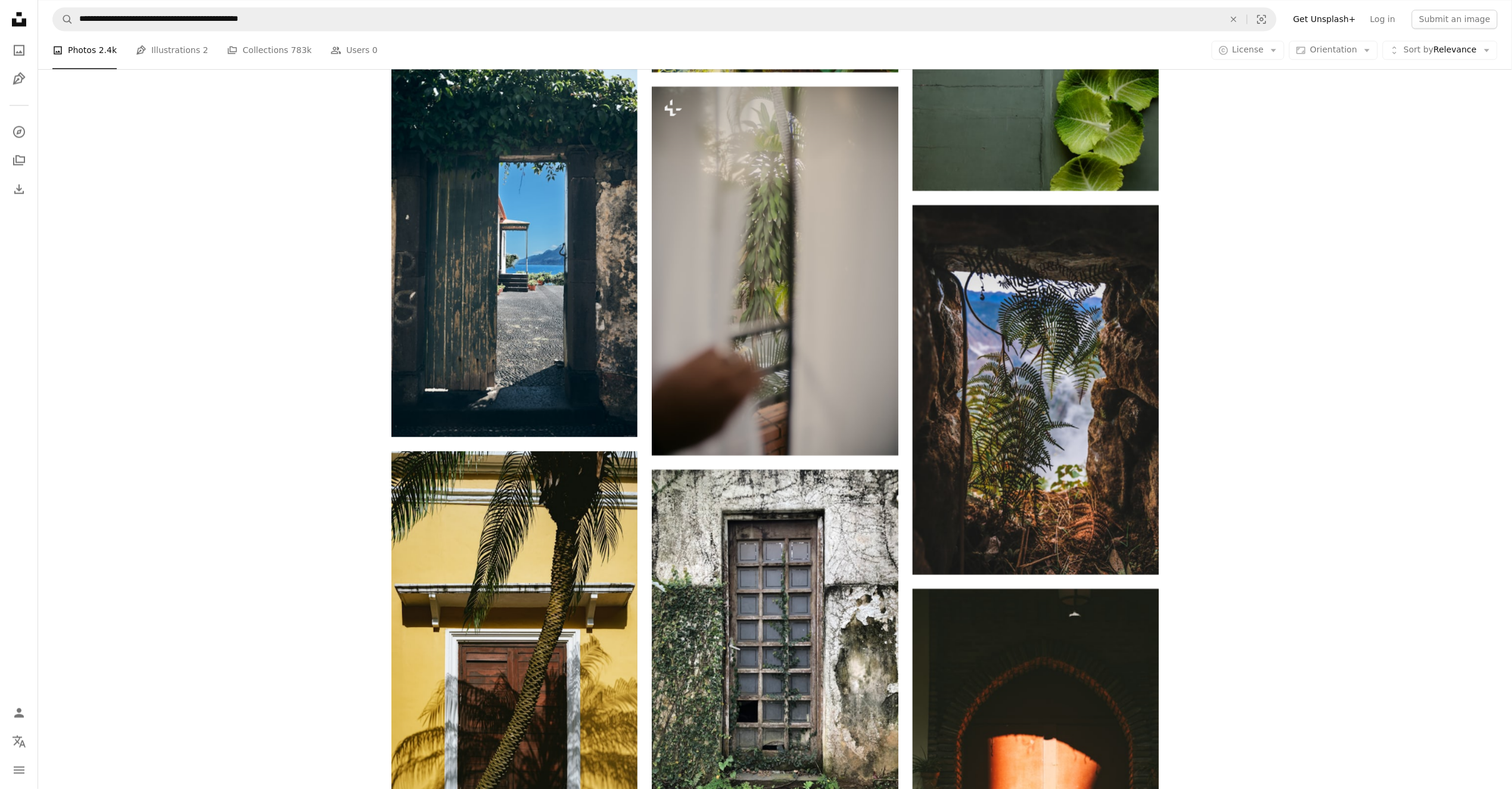
scroll to position [6025, 0]
